Goal: Task Accomplishment & Management: Manage account settings

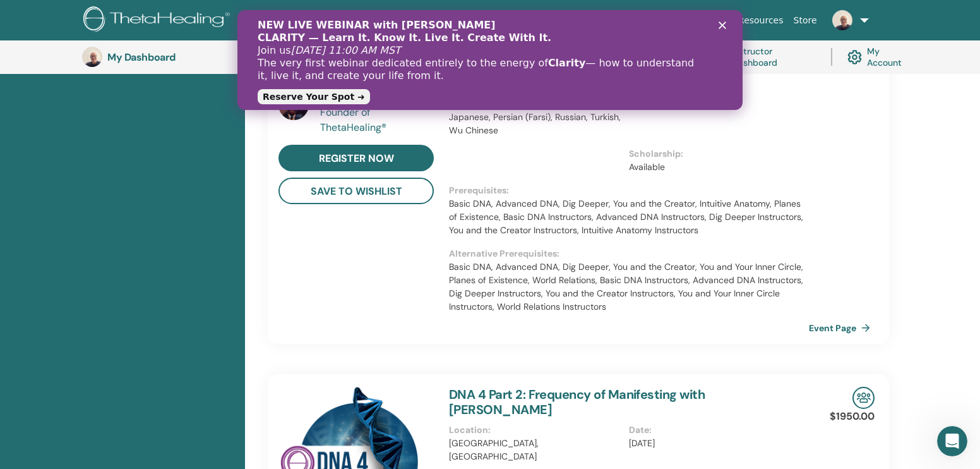
scroll to position [105, 0]
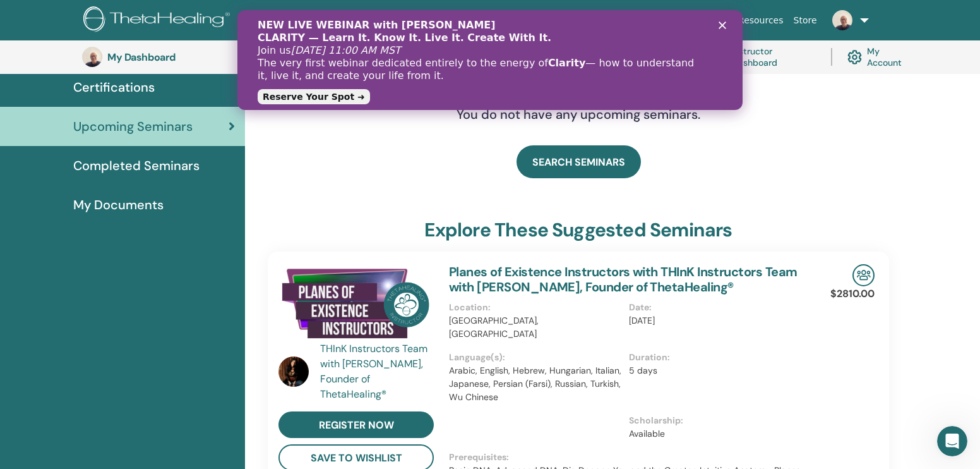
click at [148, 59] on h3 "My Dashboard" at bounding box center [170, 57] width 126 height 12
click at [723, 25] on polygon "Chiudi" at bounding box center [723, 25] width 8 height 8
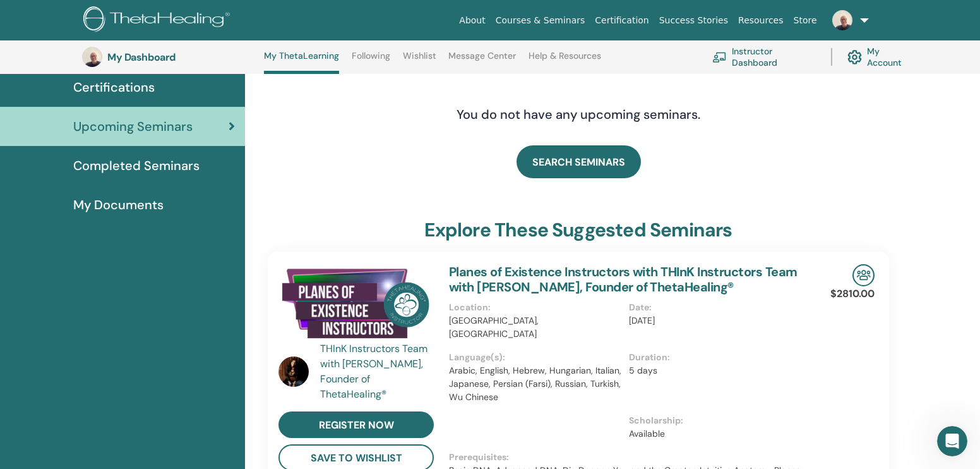
click at [740, 58] on link "Instructor Dashboard" at bounding box center [764, 57] width 104 height 28
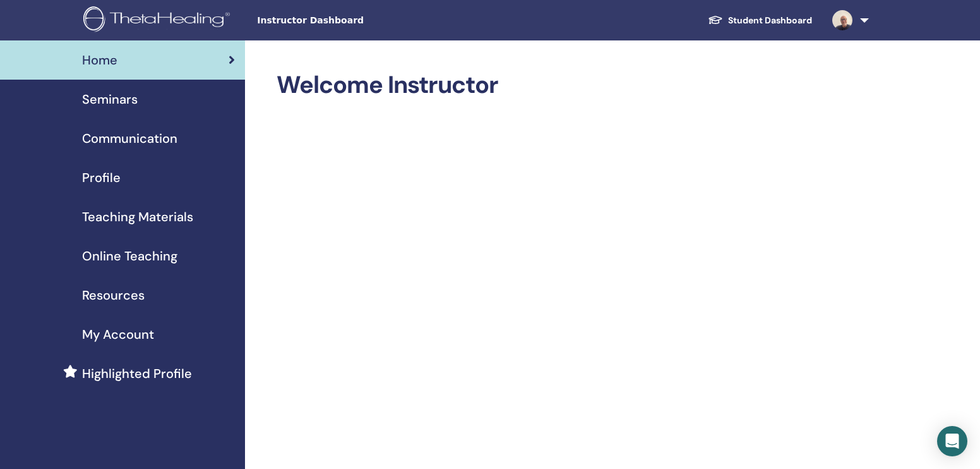
click at [137, 137] on span "Communication" at bounding box center [129, 138] width 95 height 19
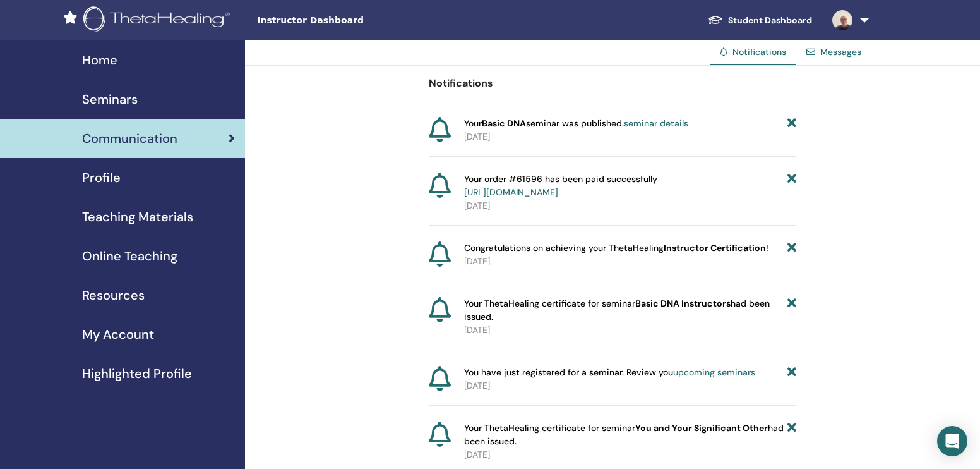
click at [672, 123] on link "seminar details" at bounding box center [656, 122] width 64 height 11
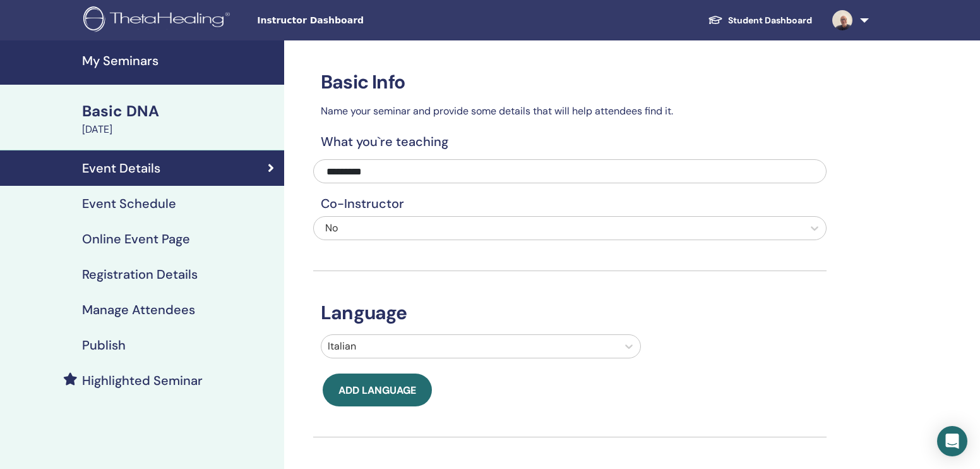
click at [169, 275] on h4 "Registration Details" at bounding box center [140, 274] width 116 height 15
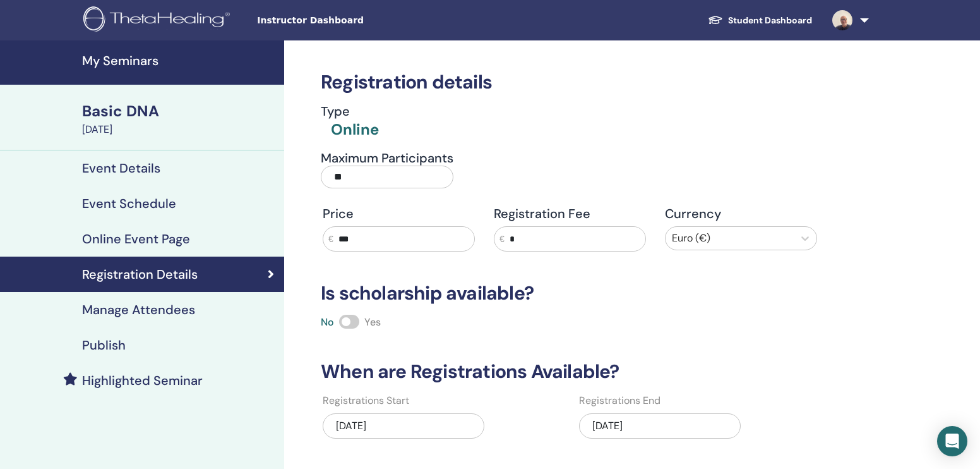
scroll to position [3, 0]
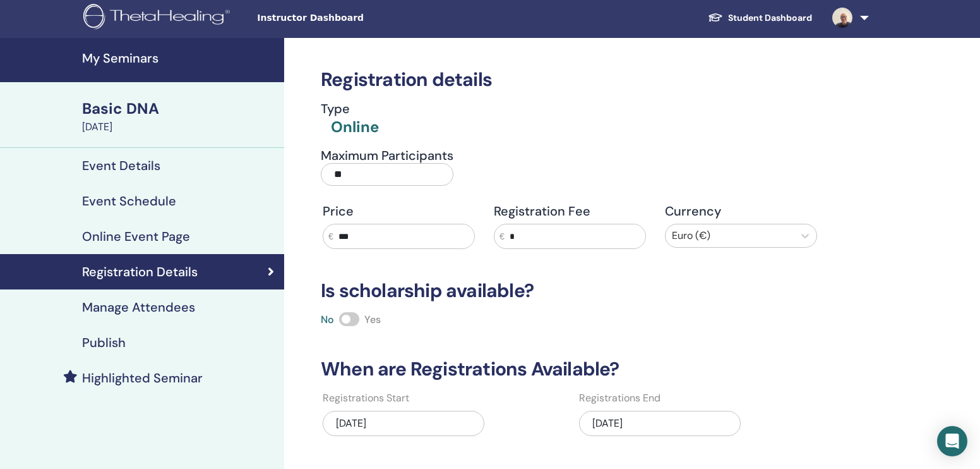
click at [167, 234] on h4 "Online Event Page" at bounding box center [136, 236] width 108 height 15
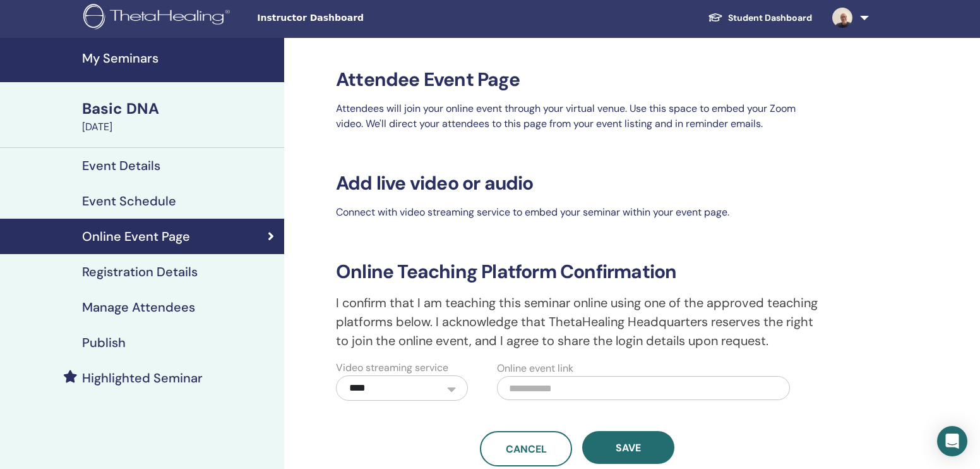
scroll to position [102, 0]
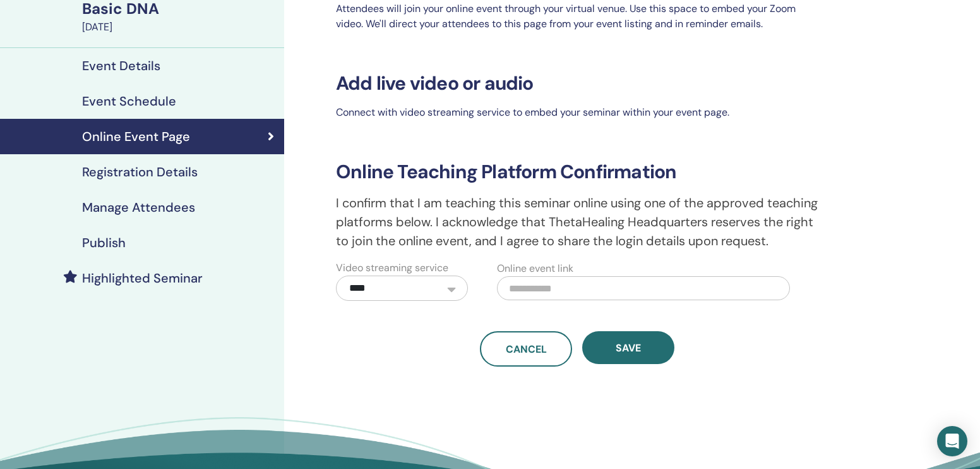
click at [112, 64] on h4 "Event Details" at bounding box center [121, 65] width 78 height 15
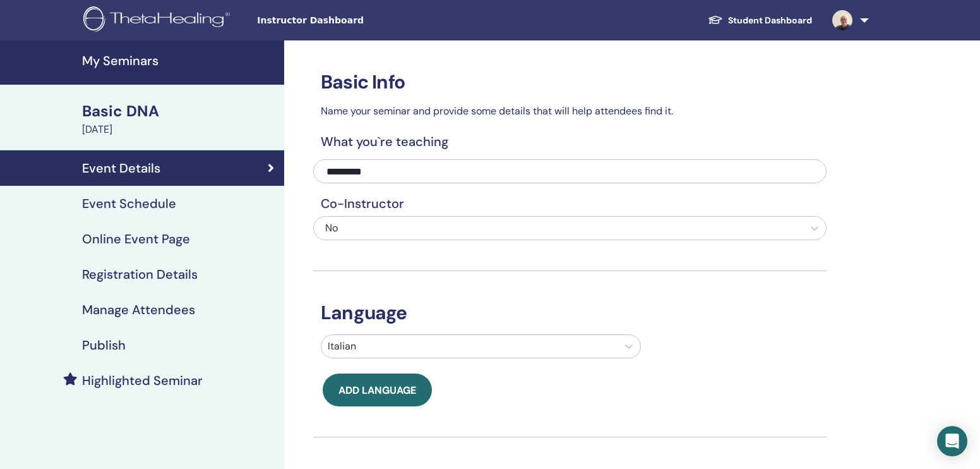
click at [168, 205] on h4 "Event Schedule" at bounding box center [129, 203] width 94 height 15
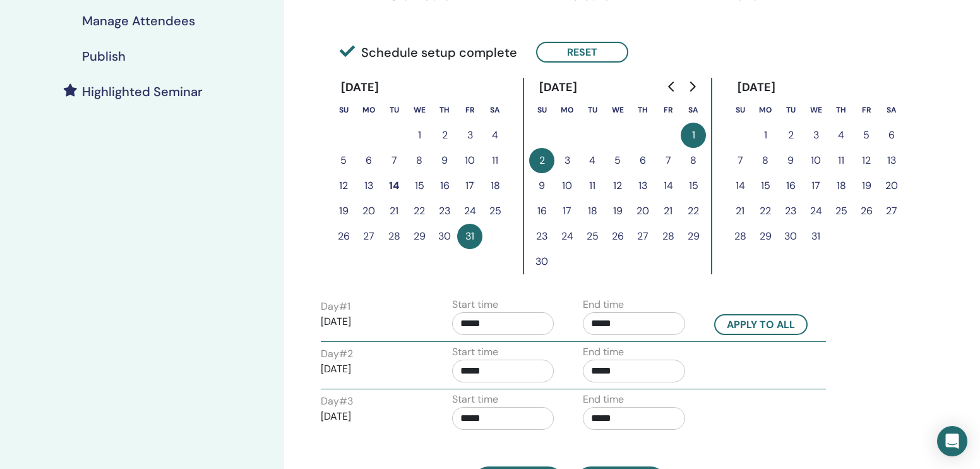
scroll to position [17, 0]
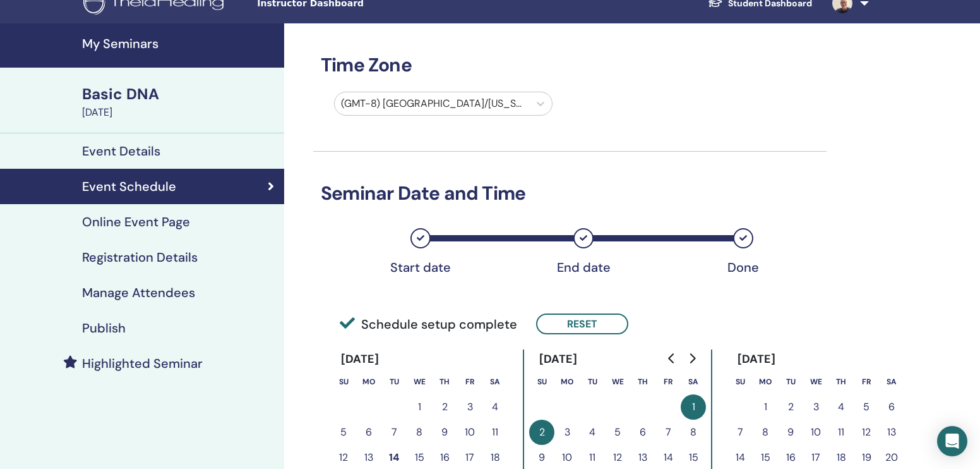
click at [121, 328] on h4 "Publish" at bounding box center [104, 327] width 44 height 15
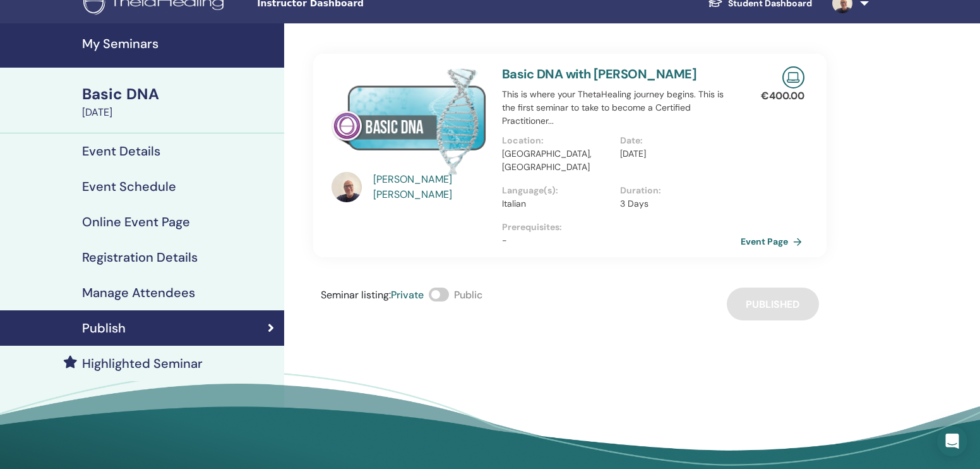
click at [774, 232] on link "Event Page" at bounding box center [774, 241] width 66 height 19
